Goal: Transaction & Acquisition: Purchase product/service

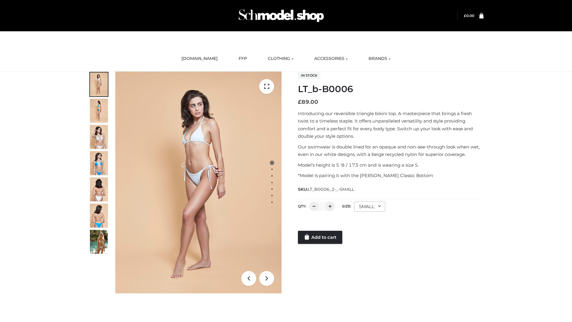
click at [321, 237] on link "Add to cart" at bounding box center [320, 237] width 44 height 13
